Goal: Check status

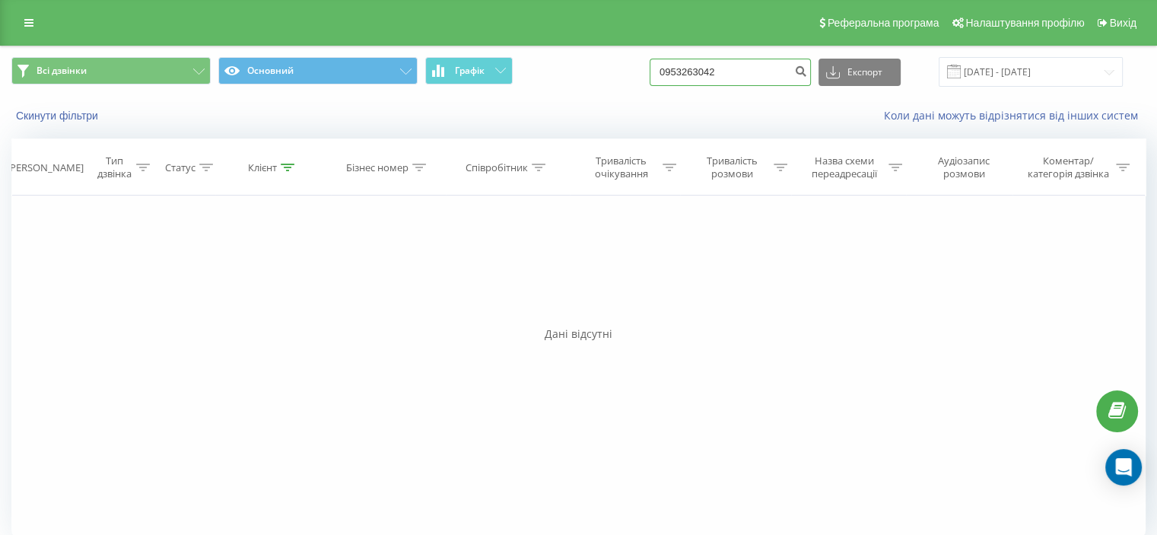
click at [711, 75] on input "0953263042" at bounding box center [730, 72] width 161 height 27
paste input "676726609"
type input "0676726609"
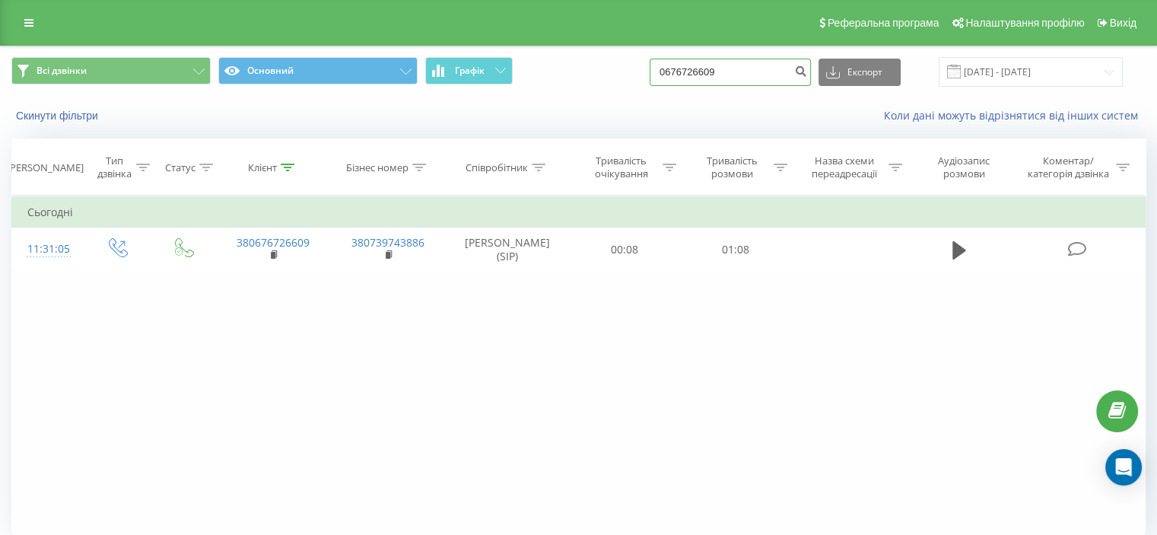
click at [709, 72] on input "0676726609" at bounding box center [730, 72] width 161 height 27
paste input "0090724"
type input "0670090724"
